Goal: Information Seeking & Learning: Learn about a topic

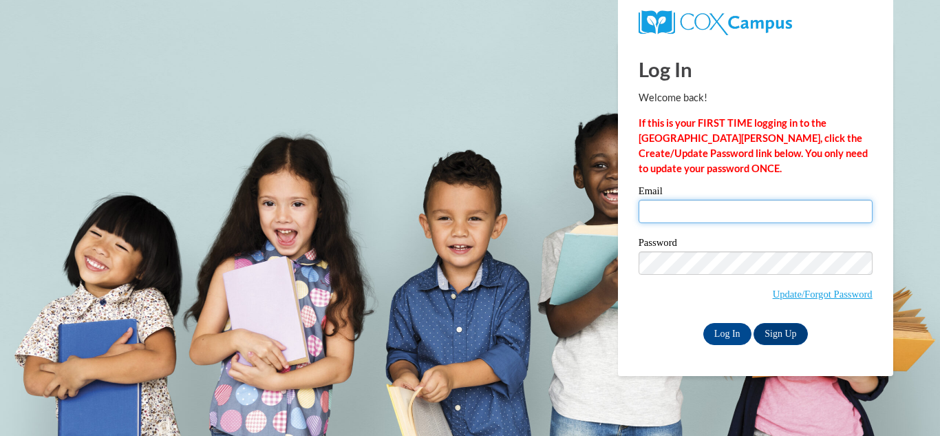
click at [666, 207] on input "Email" at bounding box center [756, 211] width 234 height 23
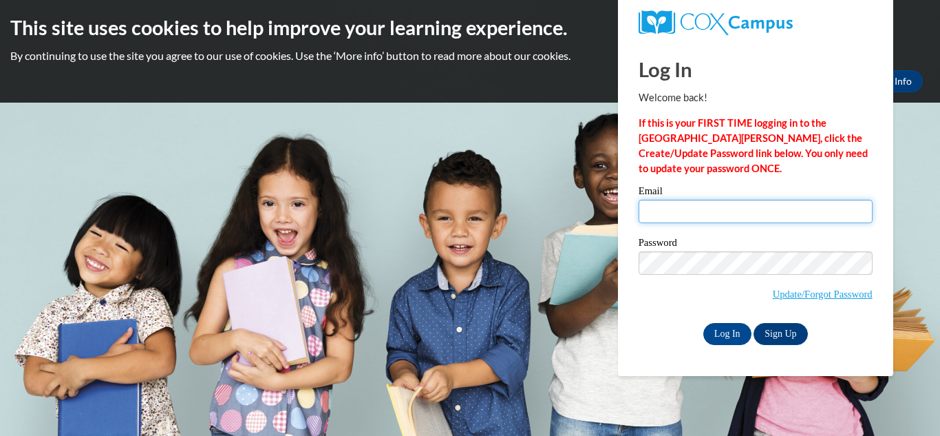
type input "sylvia_lally@student.uml.edu"
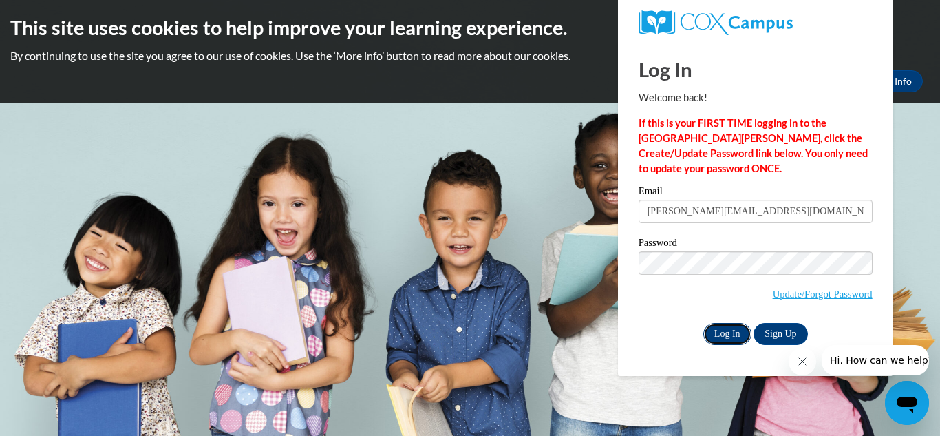
click at [726, 337] on input "Log In" at bounding box center [728, 334] width 48 height 22
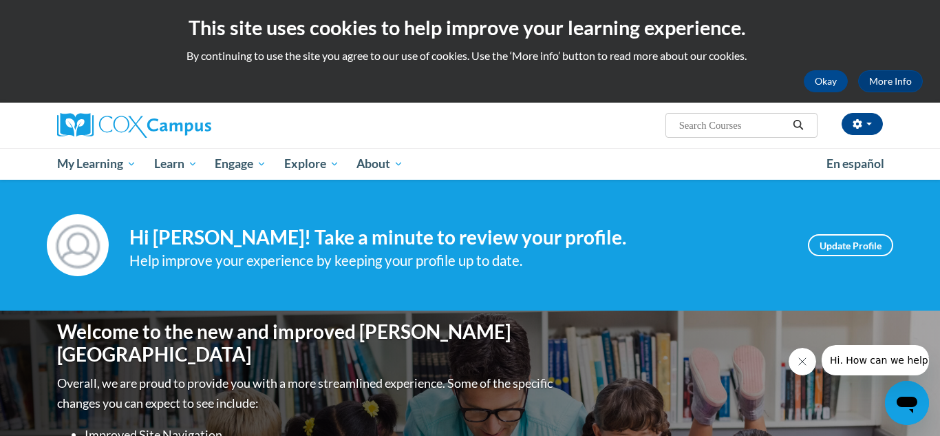
click at [748, 118] on input "Search..." at bounding box center [733, 125] width 110 height 17
paste input "Systematic and Explicit Phonics Instruction"
type input "Systematic and Explicit Phonics Instruction"
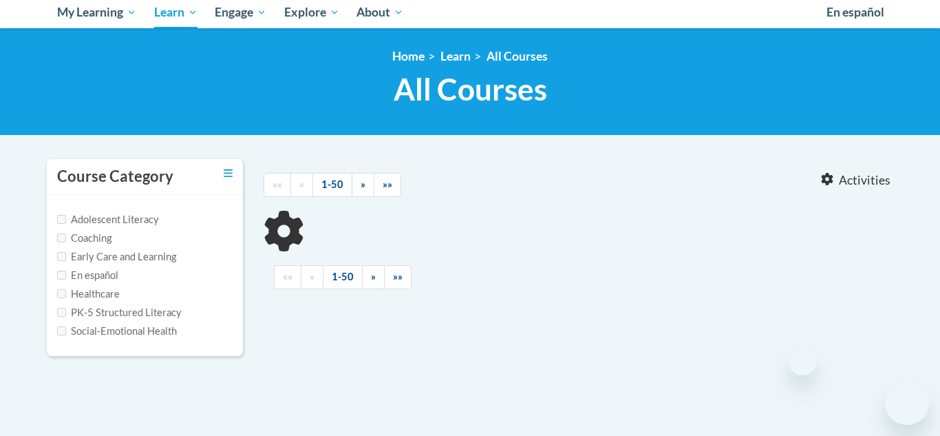
type input "Systematic and Explicit Phonics Instruction"
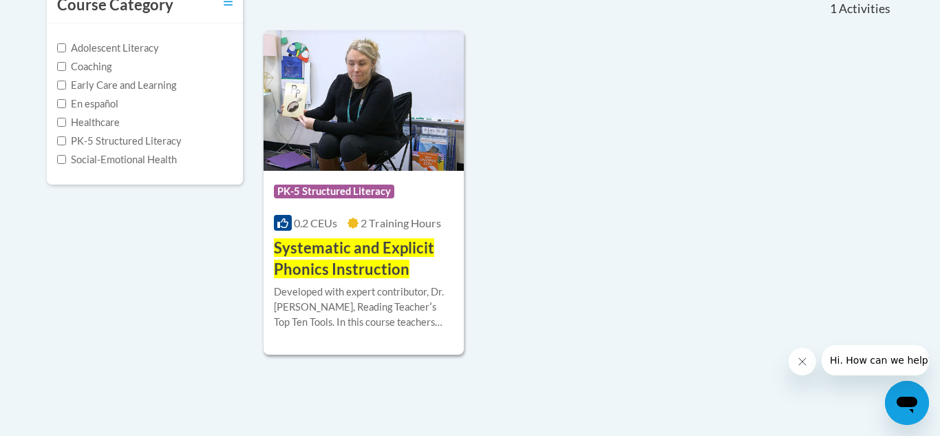
scroll to position [321, 0]
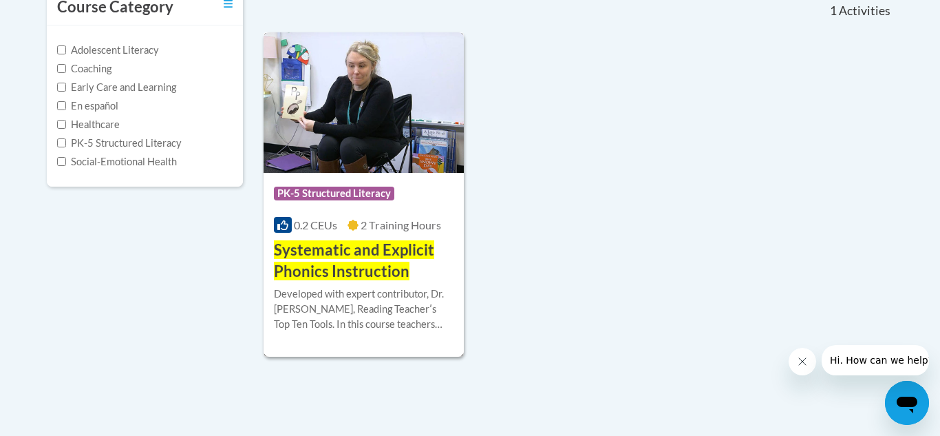
click at [378, 215] on div "Course Category: PK-5 Structured Literacy 0.2 CEUs 2 Training Hours COURSE Syst…" at bounding box center [364, 227] width 200 height 109
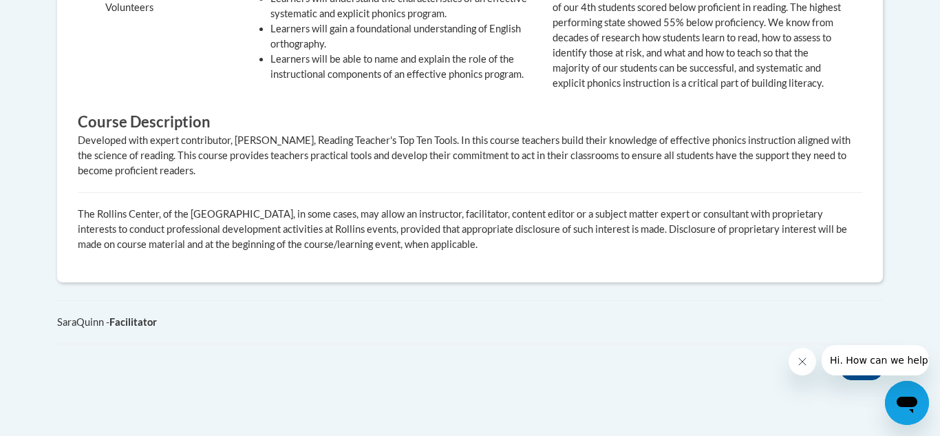
scroll to position [700, 0]
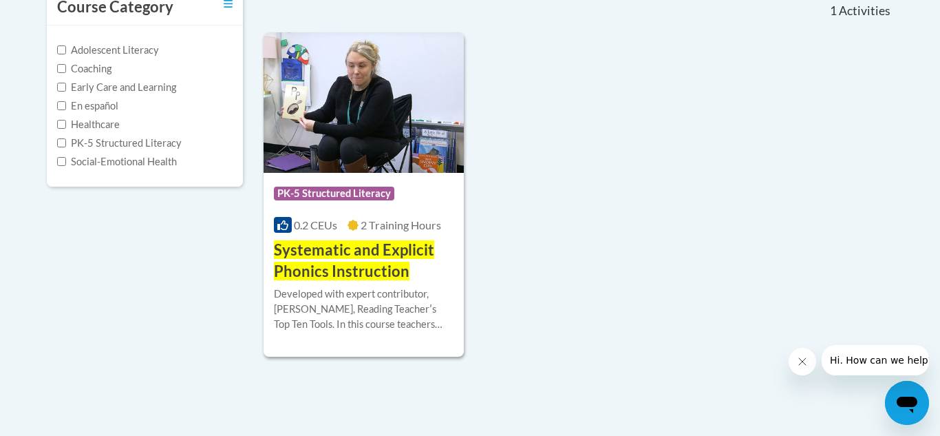
click at [803, 359] on icon "Close message from company" at bounding box center [802, 361] width 11 height 11
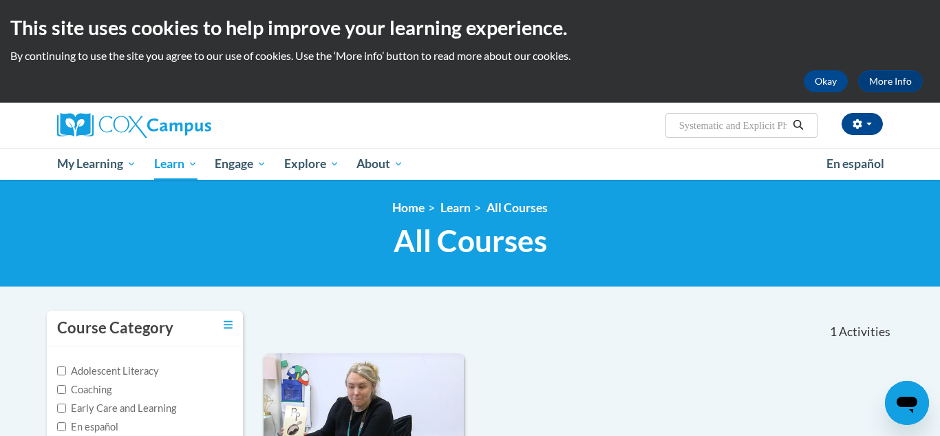
click at [710, 128] on input "Systematic and Explicit Phonics Instruction" at bounding box center [733, 125] width 110 height 17
type input "SystemReading Fluencyatic and Explicit Phonics Instruction"
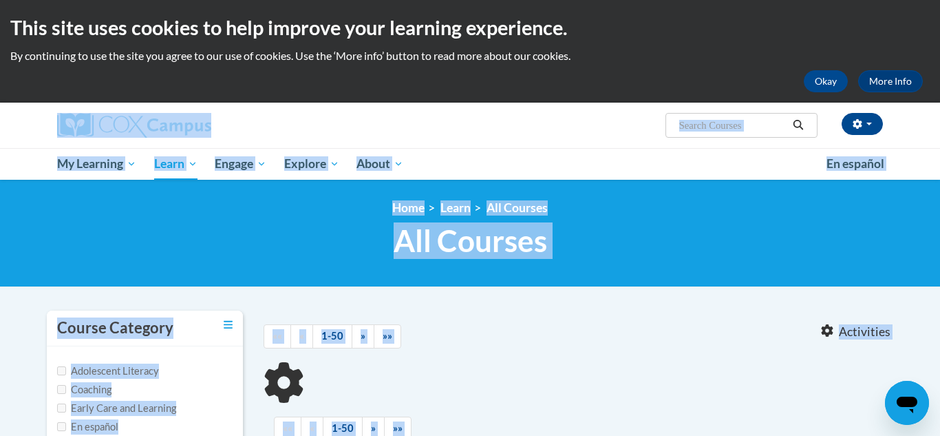
click at [735, 127] on input "Search..." at bounding box center [733, 125] width 110 height 17
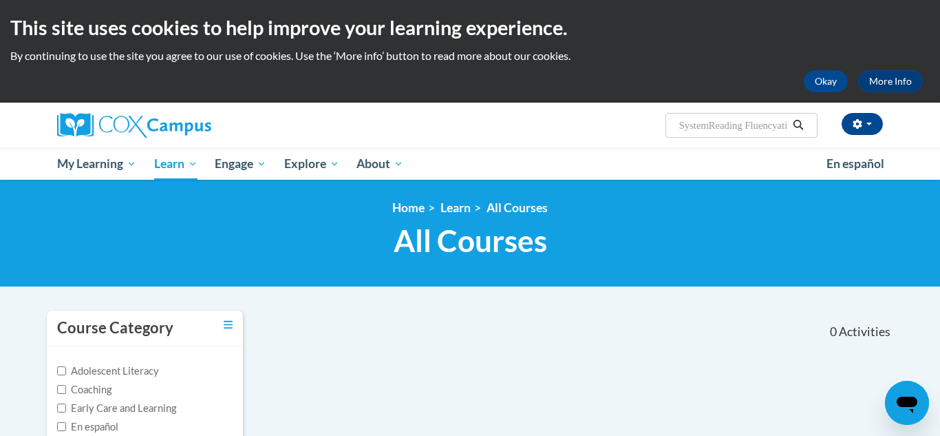
drag, startPoint x: 735, startPoint y: 127, endPoint x: 672, endPoint y: 114, distance: 64.7
click at [672, 114] on span "Search Search... SystemReading Fluencyatic and Explicit Phonics Instruction" at bounding box center [742, 125] width 152 height 25
type input "ng Fluencyatic and Explicit Phonics Instruction"
drag, startPoint x: 677, startPoint y: 127, endPoint x: 876, endPoint y: 129, distance: 199.0
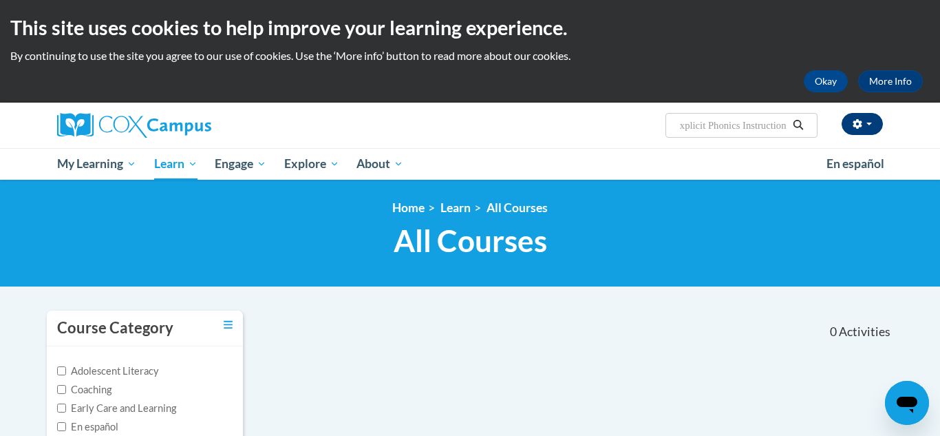
click at [876, 129] on div "sylvia lally (America/New_York UTC-04:00) My Profile Inbox My Transcripts Log O…" at bounding box center [611, 120] width 565 height 35
paste input "Reading Fluency"
type input "Reading Fluency"
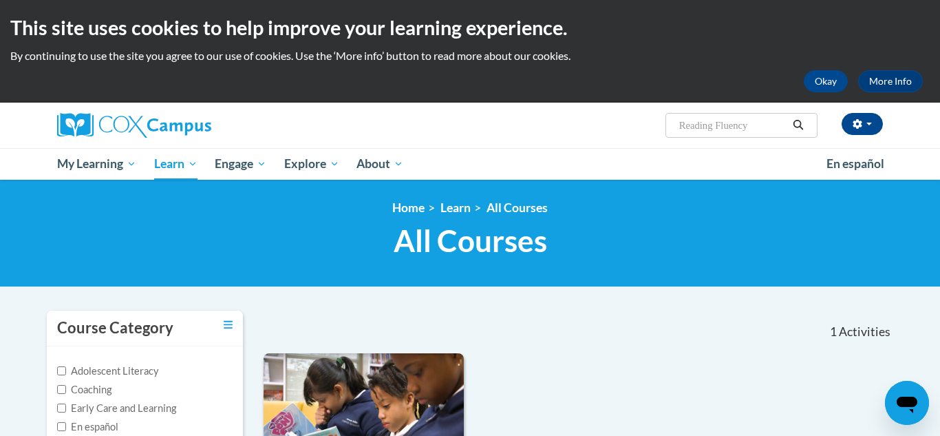
drag, startPoint x: 753, startPoint y: 129, endPoint x: 640, endPoint y: 123, distance: 113.1
click at [640, 123] on div "sylvia lally (America/New_York UTC-04:00) My Profile Inbox My Transcripts Log O…" at bounding box center [611, 120] width 565 height 35
paste input "Comprehension"
type input "Reading Comprehension"
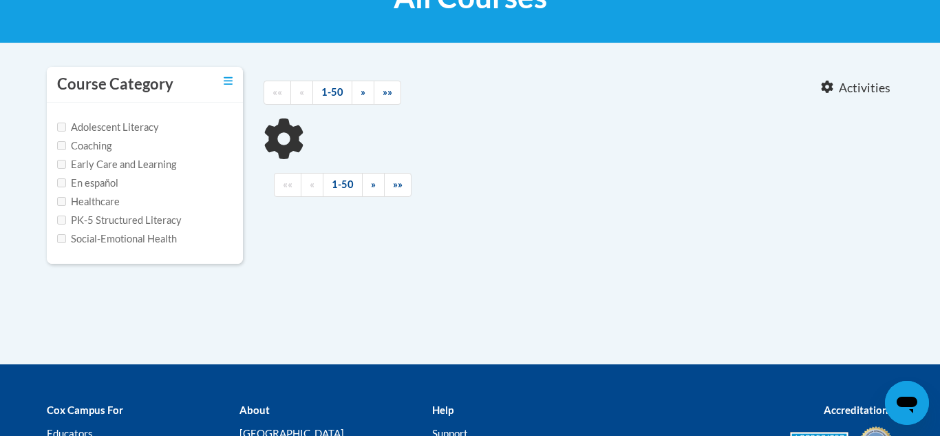
type input "Reading Comprehension"
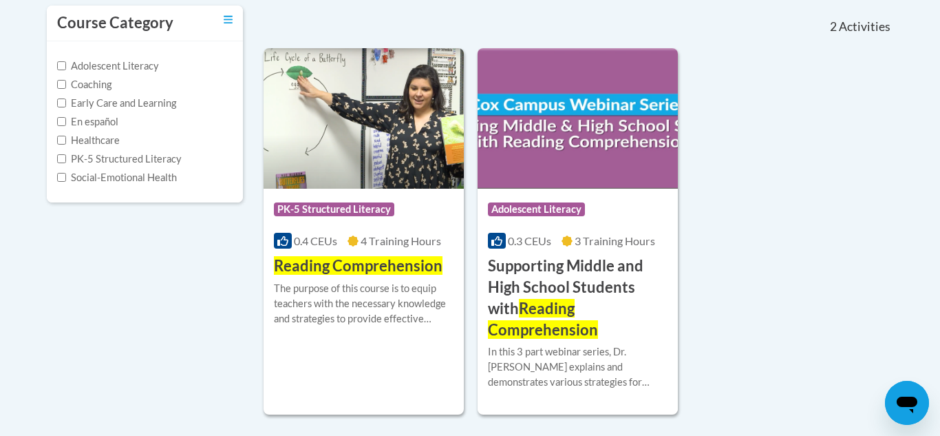
scroll to position [308, 0]
